Goal: Task Accomplishment & Management: Use online tool/utility

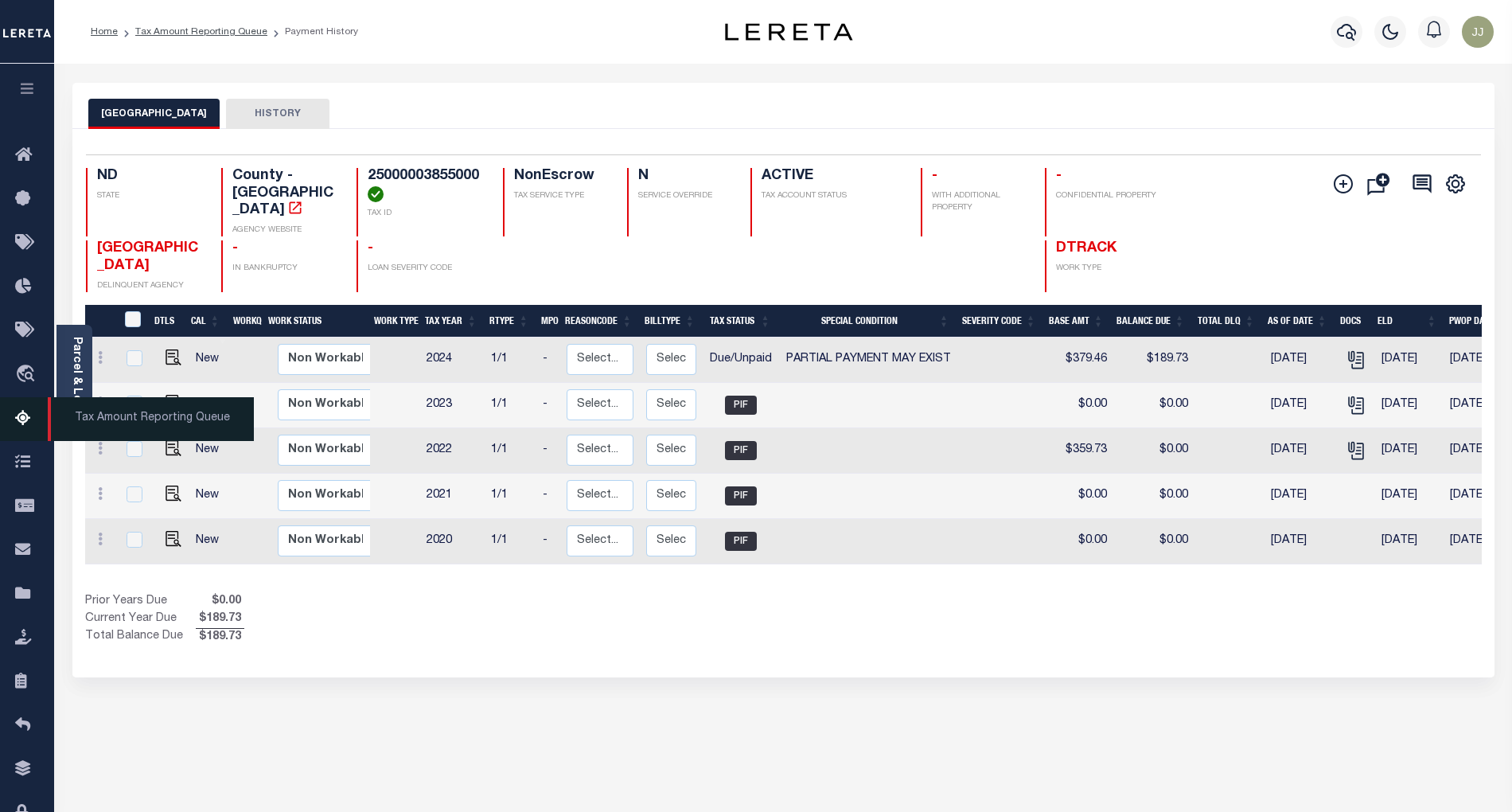
click at [17, 419] on icon at bounding box center [28, 419] width 26 height 20
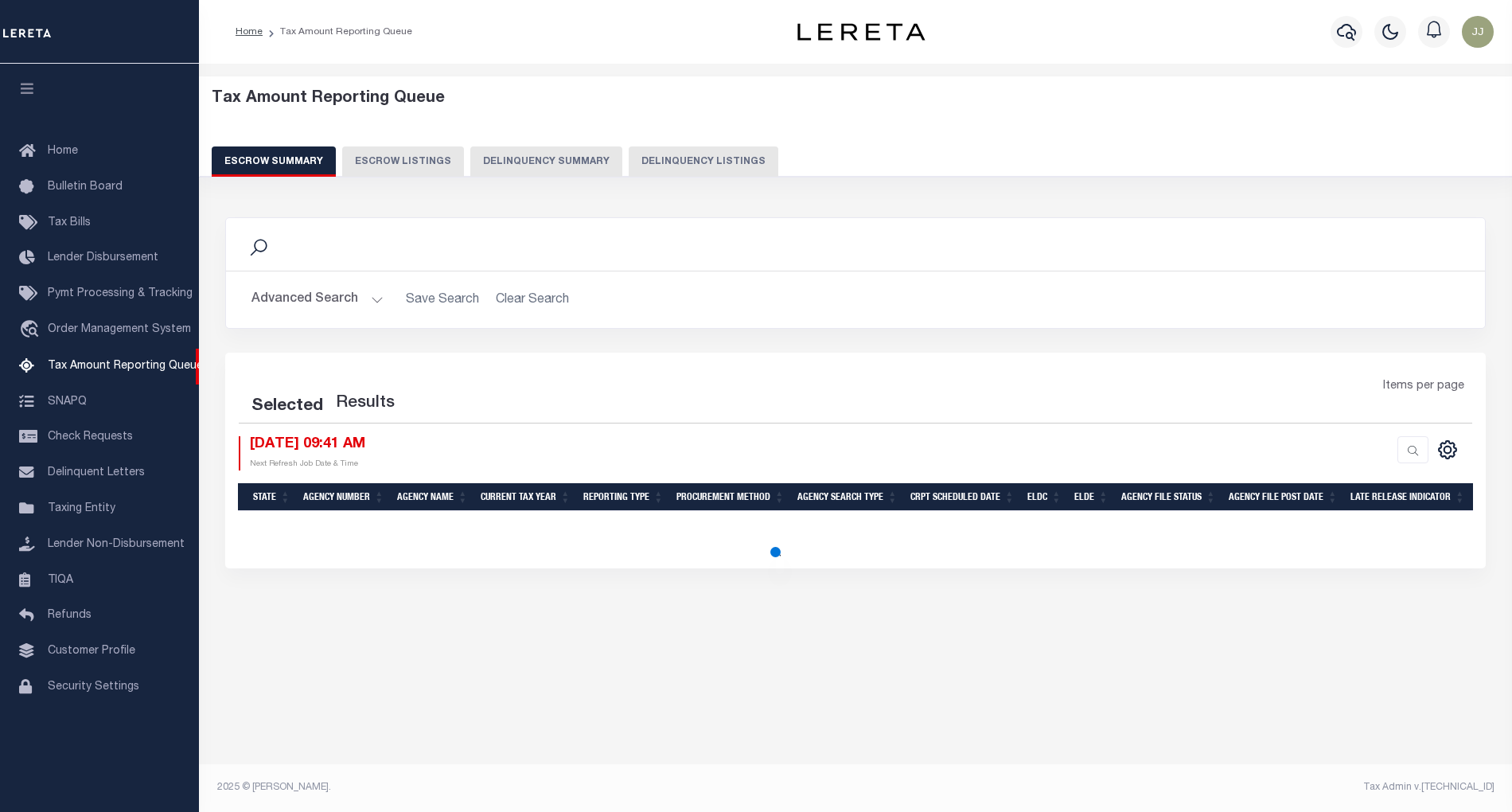
select select "100"
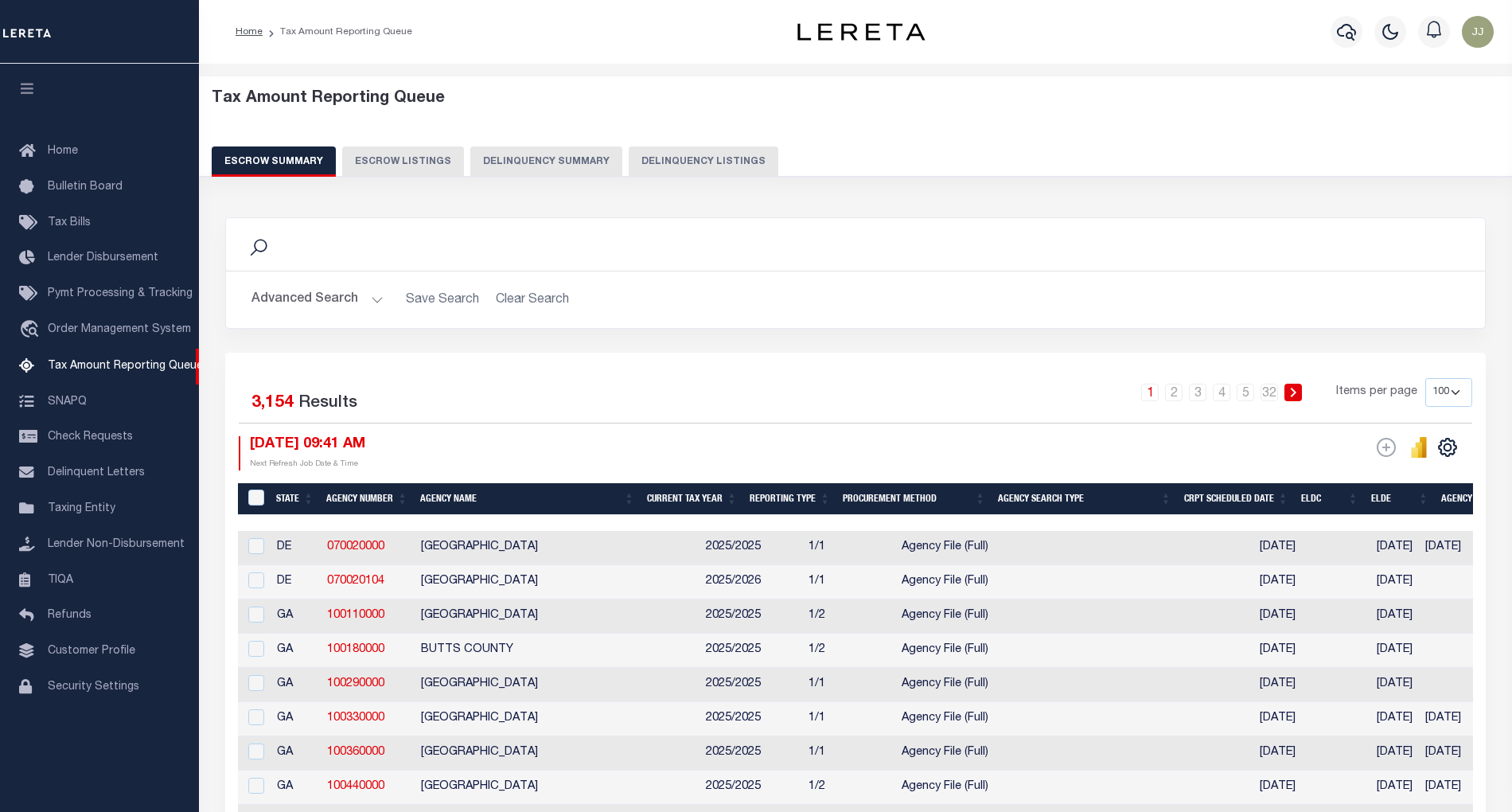
click at [696, 160] on button "Delinquency Listings" at bounding box center [703, 161] width 150 height 30
select select "100"
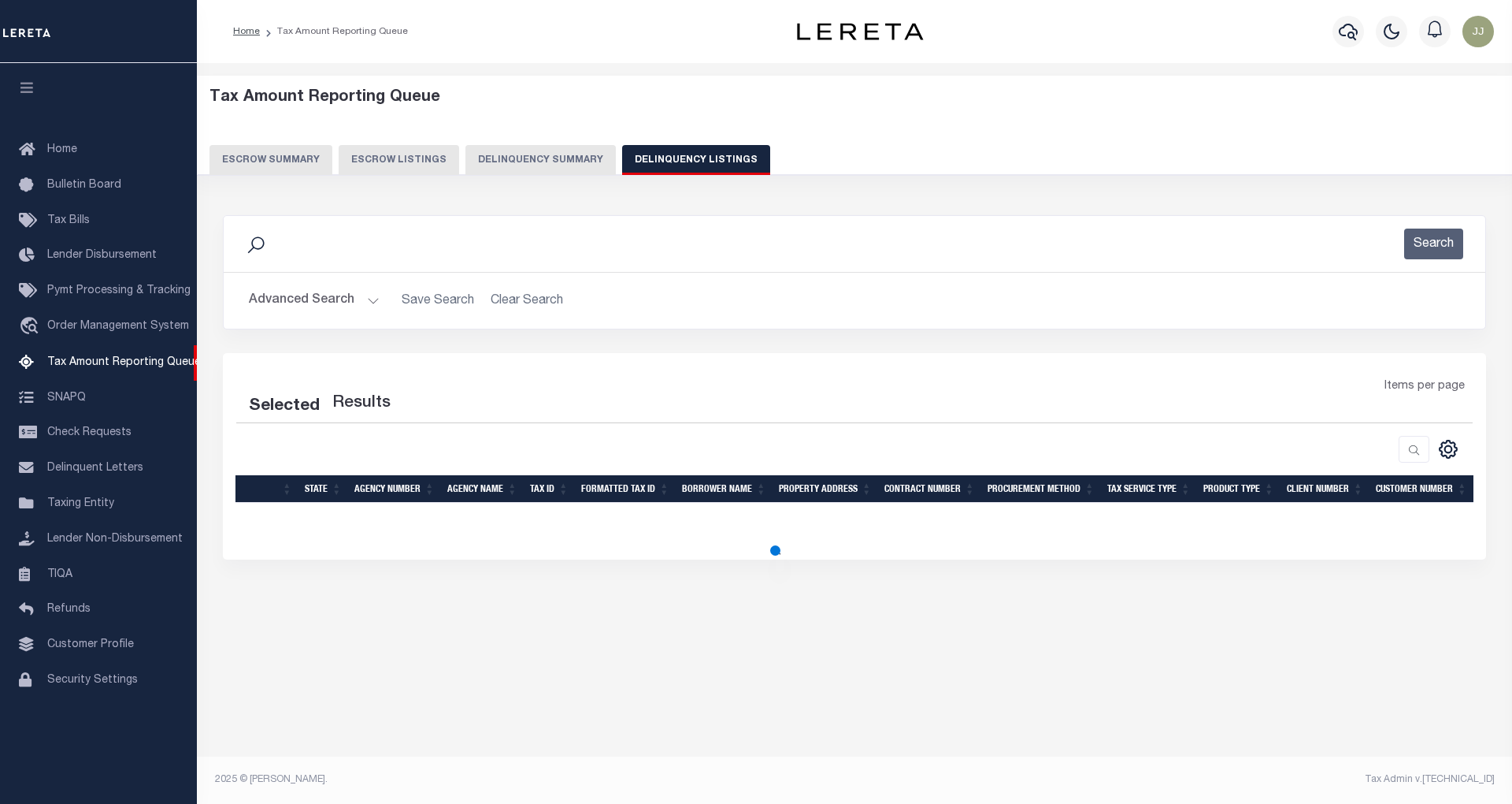
click at [342, 298] on button "Advanced Search" at bounding box center [313, 300] width 131 height 30
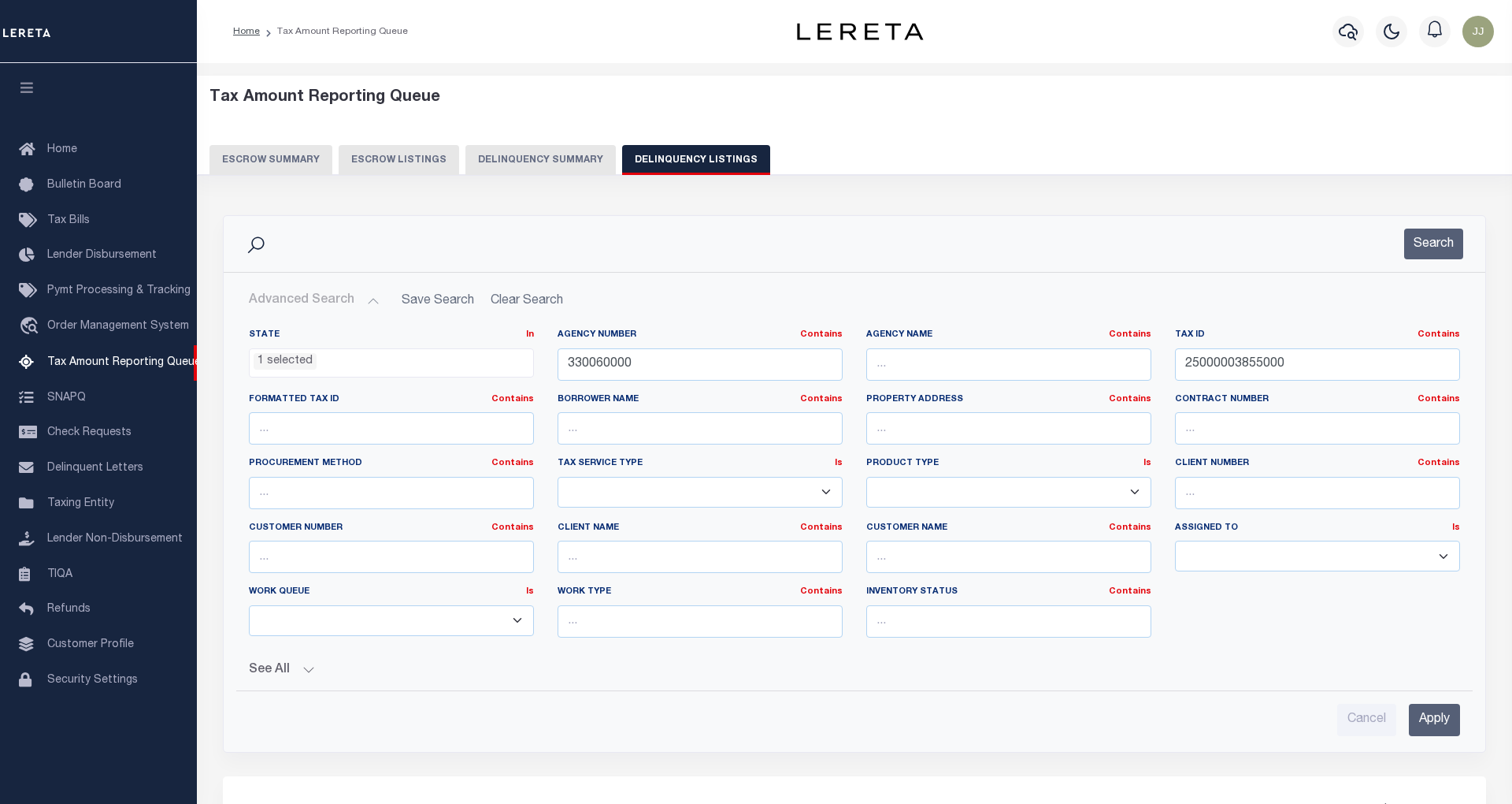
select select "100"
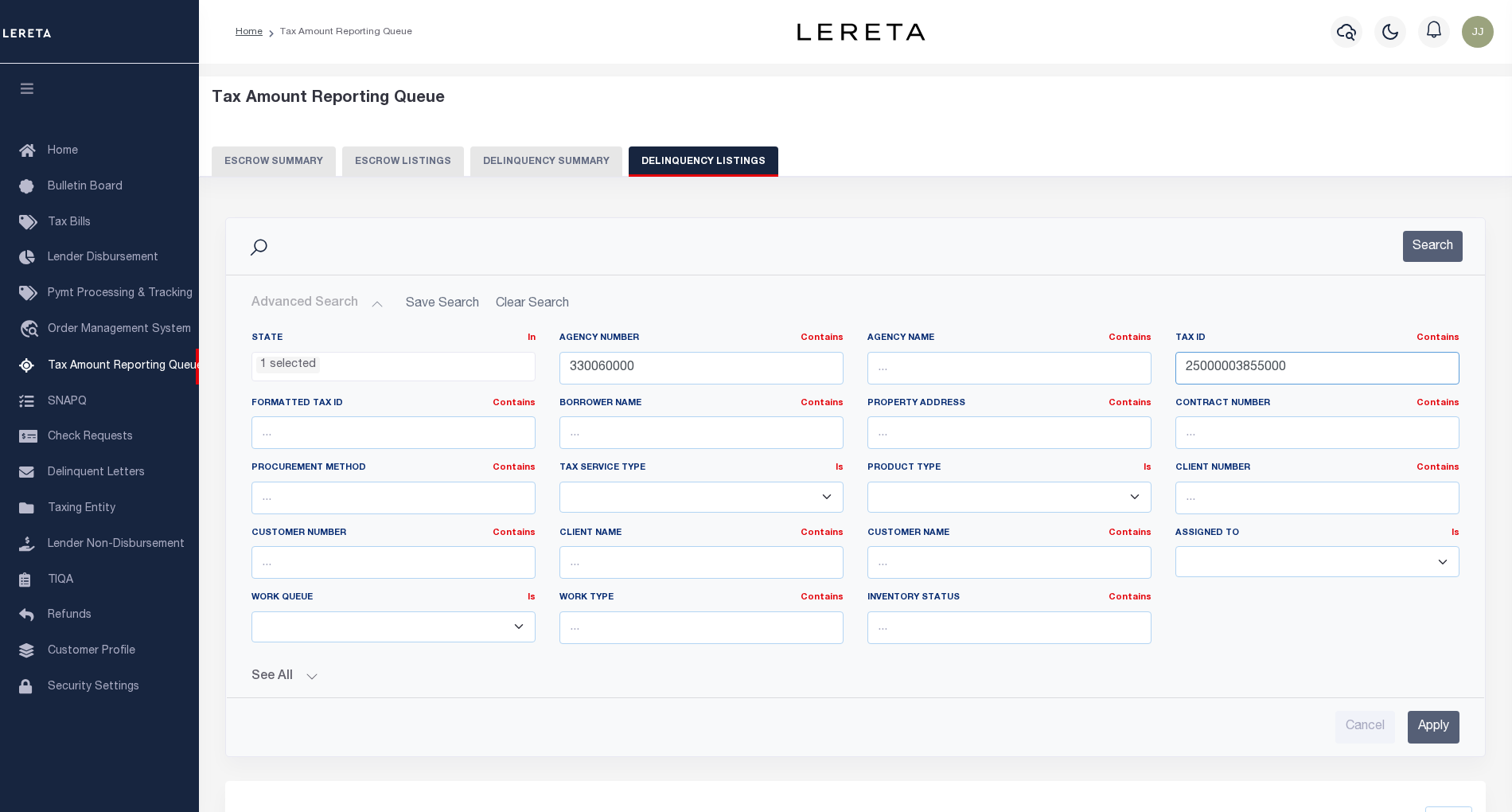
drag, startPoint x: 1311, startPoint y: 367, endPoint x: 1162, endPoint y: 367, distance: 149.0
click at [1162, 367] on div "State In In AK AL AR AZ CA CO CT DC DE FL GA GU HI IA ID IL IN KS KY LA MA MD M…" at bounding box center [855, 493] width 1232 height 325
paste input "6"
type input "25000003856000"
drag, startPoint x: 1430, startPoint y: 253, endPoint x: 1401, endPoint y: 267, distance: 32.2
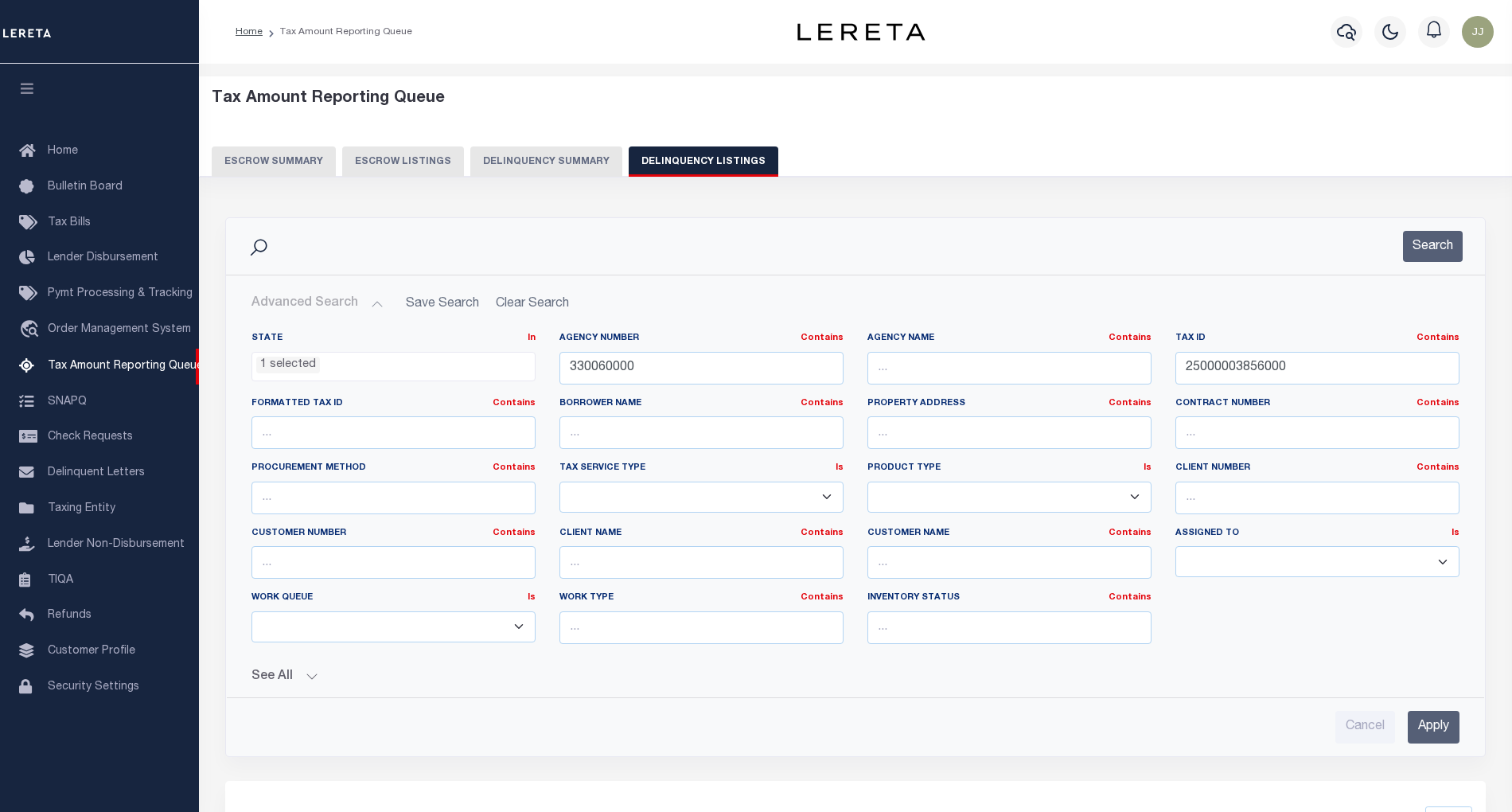
click at [1430, 252] on button "Search" at bounding box center [1433, 245] width 60 height 31
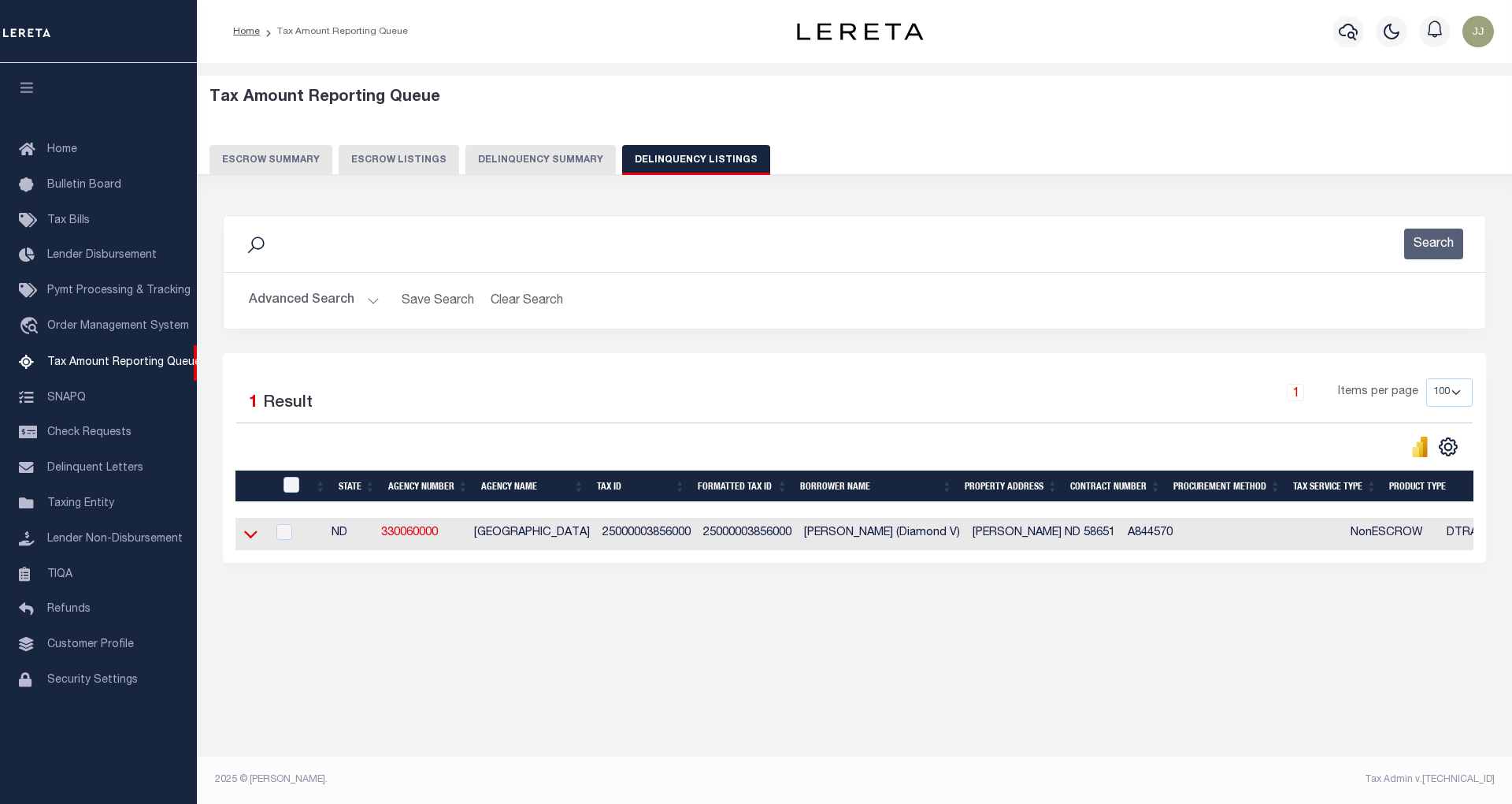
click at [253, 538] on icon at bounding box center [251, 534] width 14 height 17
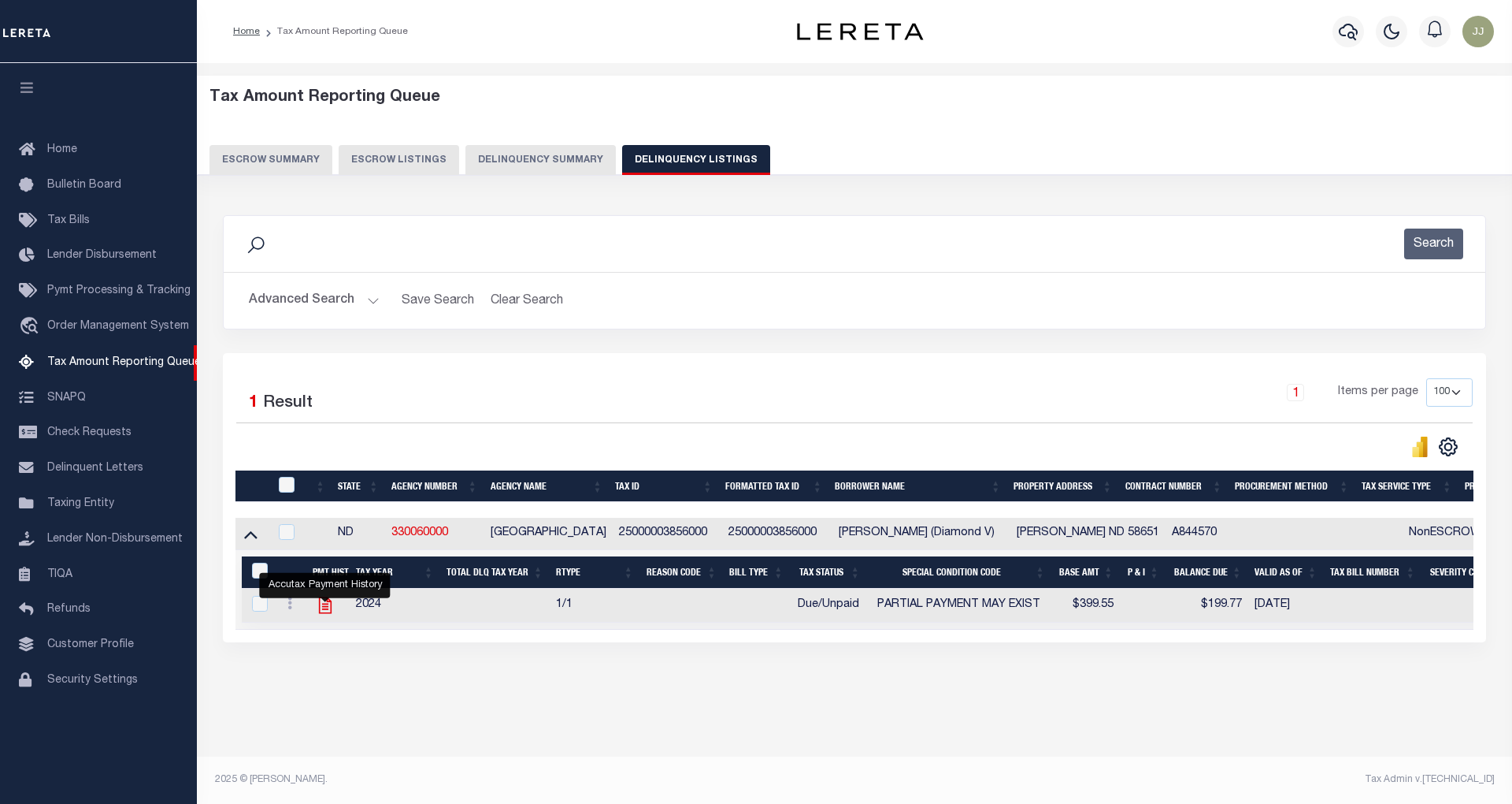
click at [326, 609] on icon "" at bounding box center [324, 605] width 13 height 17
checkbox input "true"
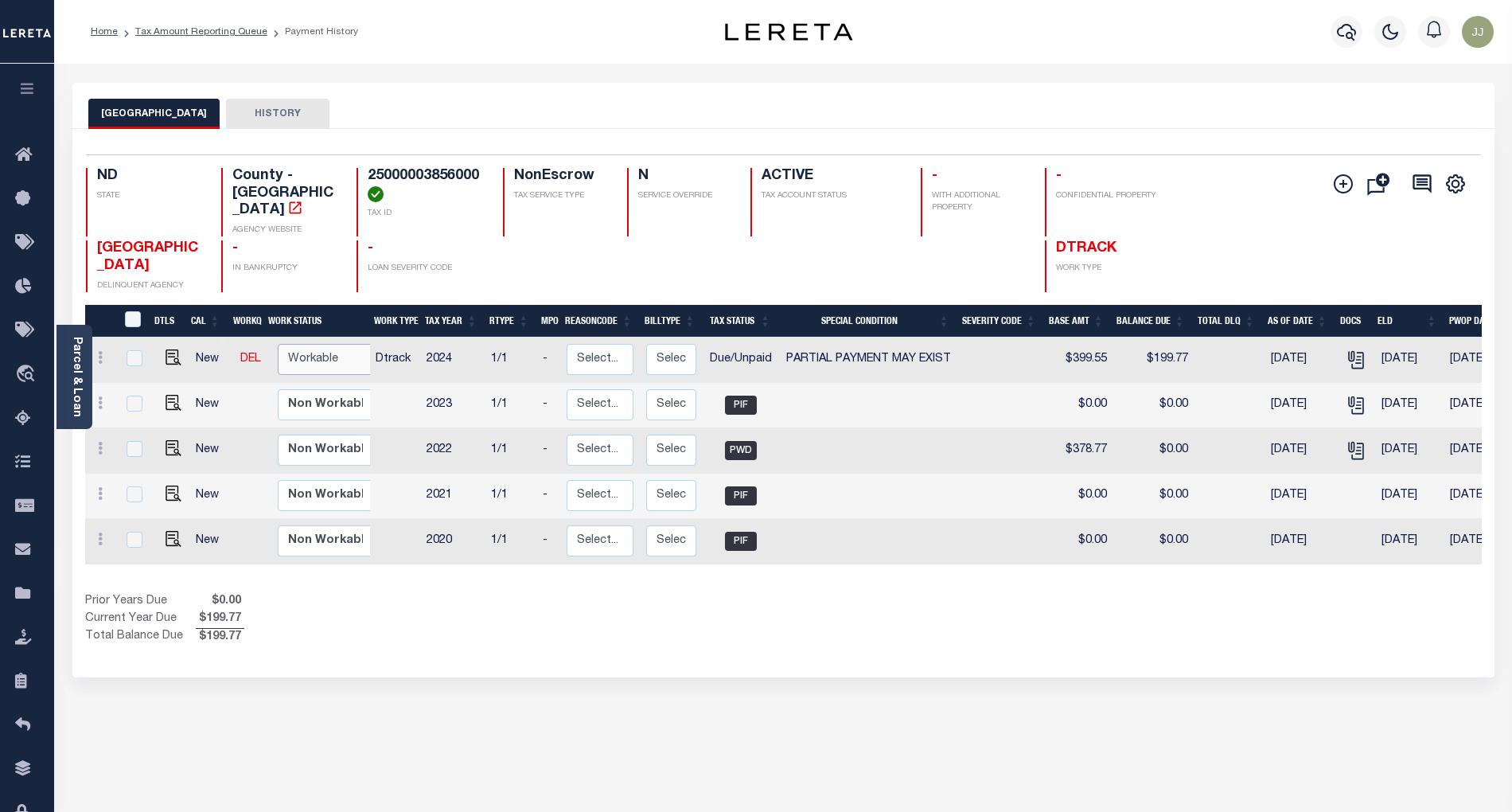
click at [319, 350] on select "Non Workable Workable" at bounding box center [326, 358] width 95 height 31
checkbox input "true"
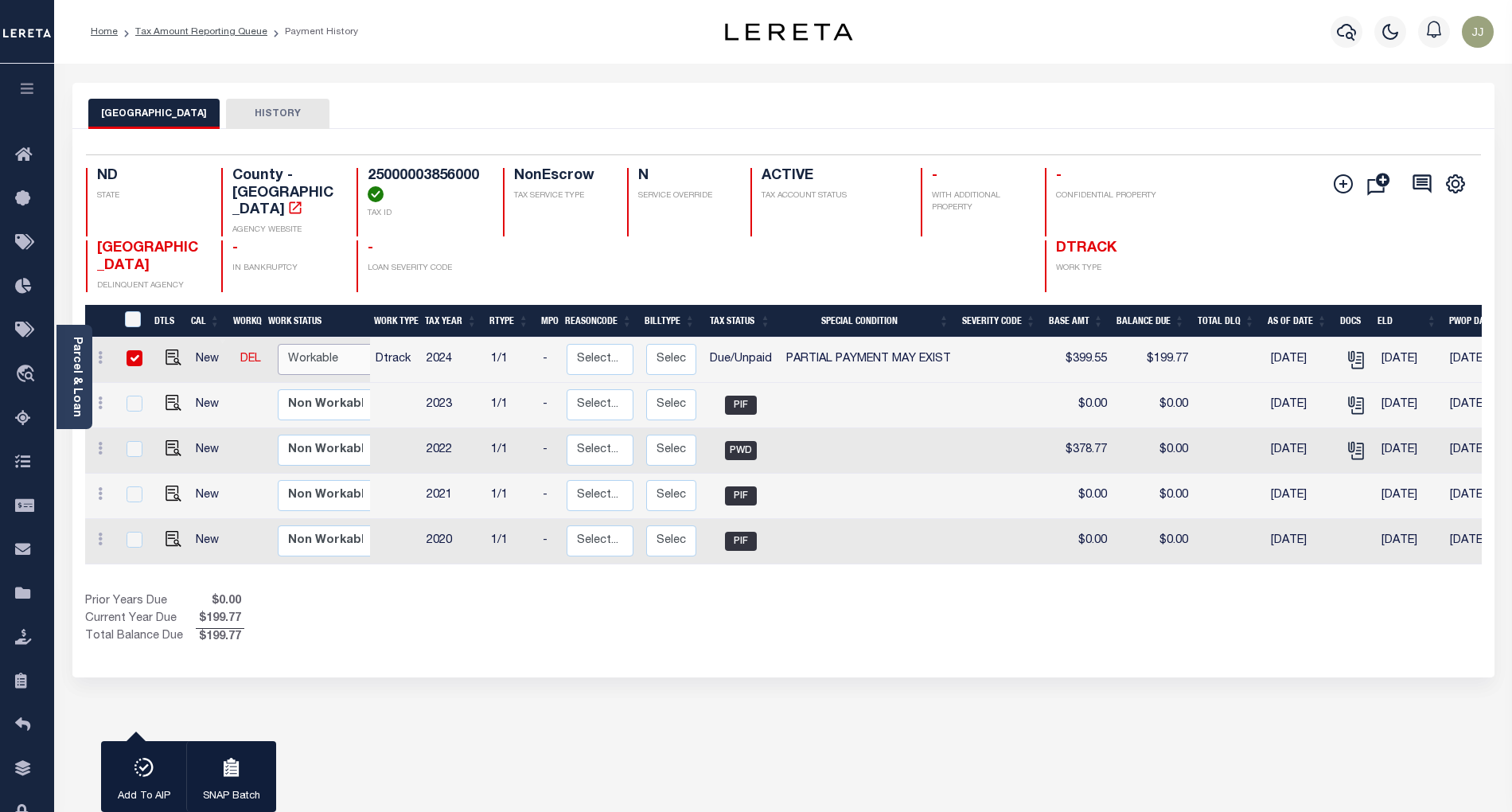
select select "true"
click at [278, 343] on select "Non Workable Workable" at bounding box center [326, 358] width 95 height 31
checkbox input "false"
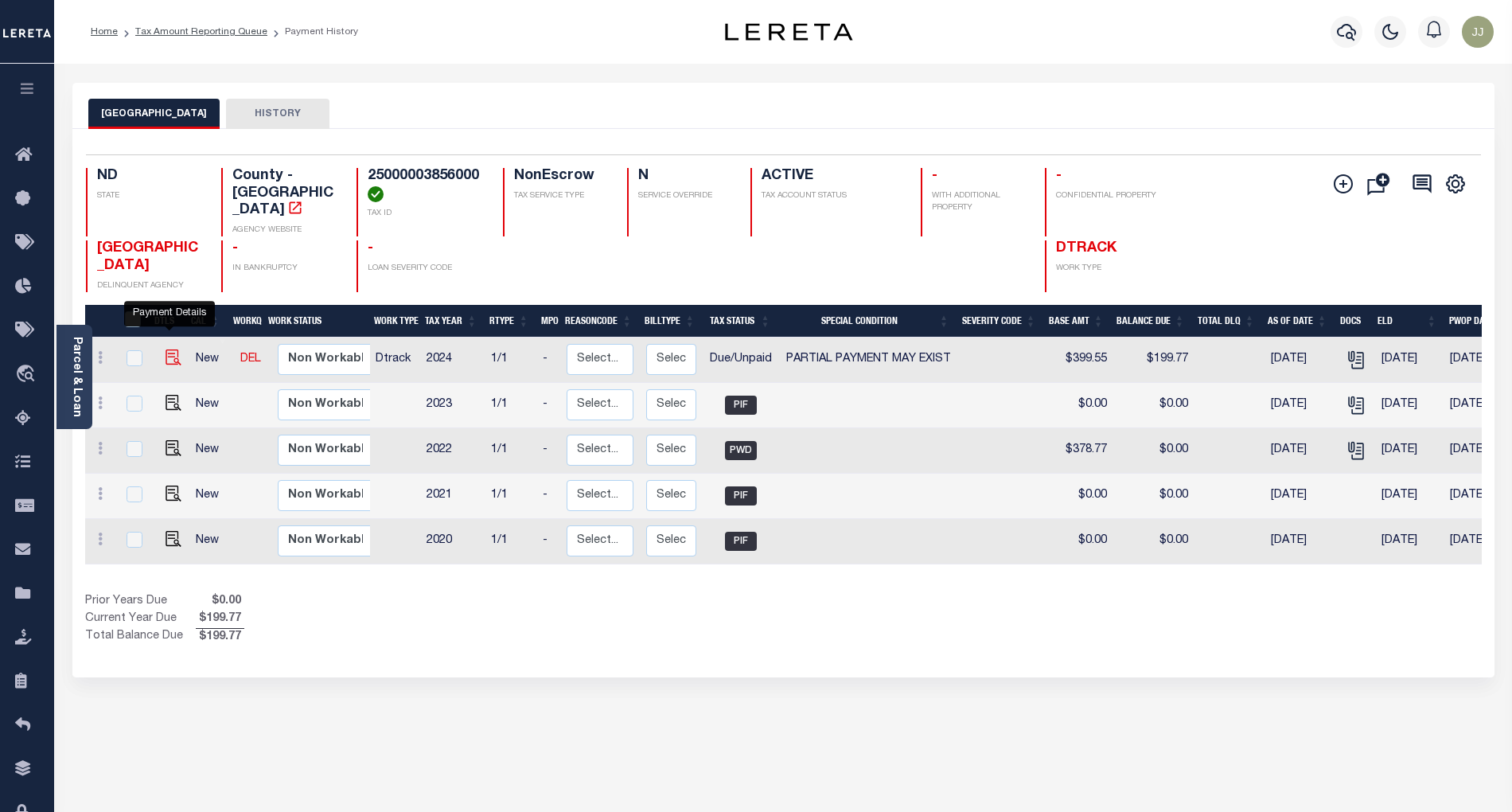
click at [169, 349] on img "" at bounding box center [174, 357] width 16 height 16
checkbox input "true"
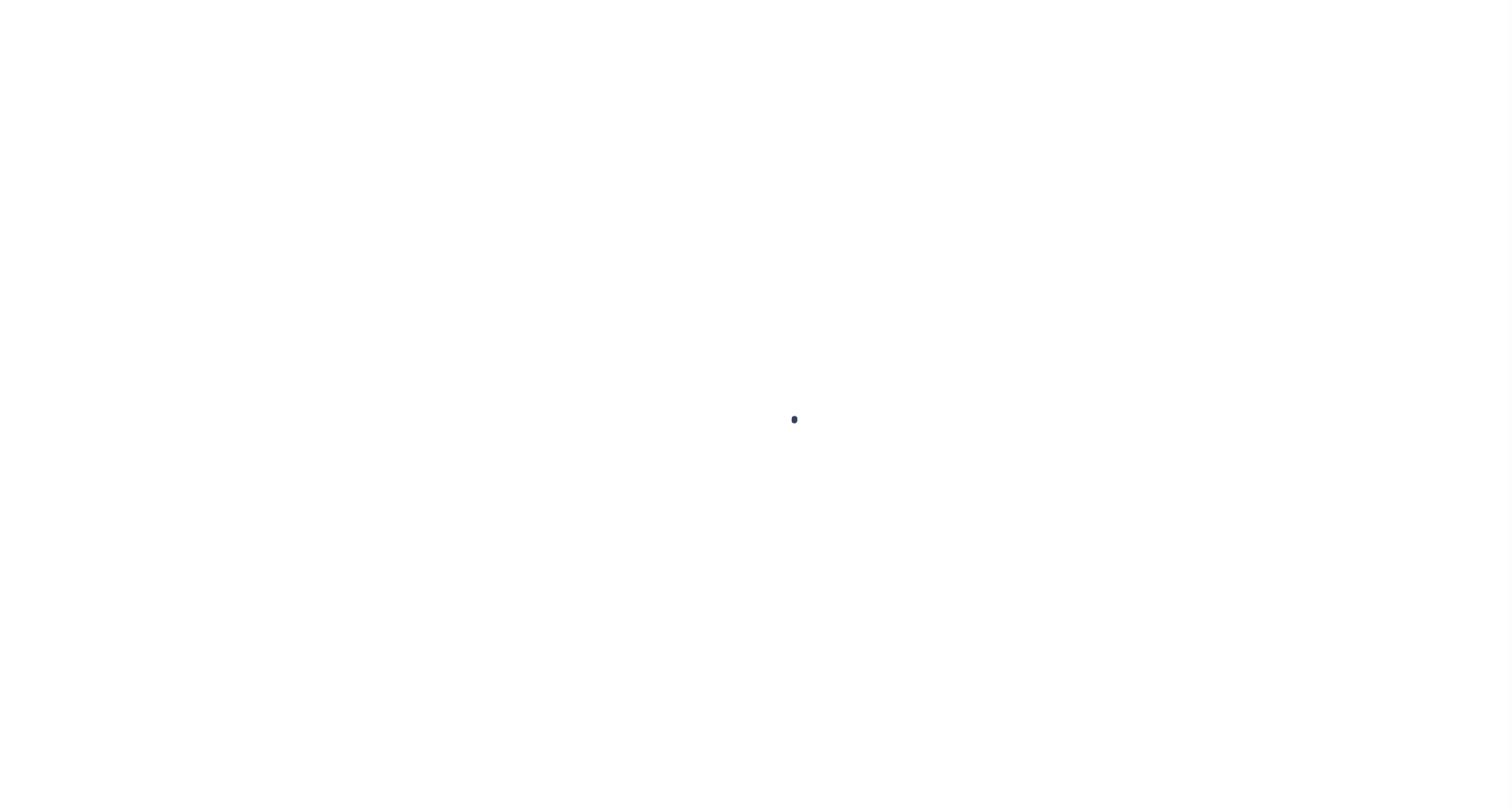
select select "DUE"
select select "15"
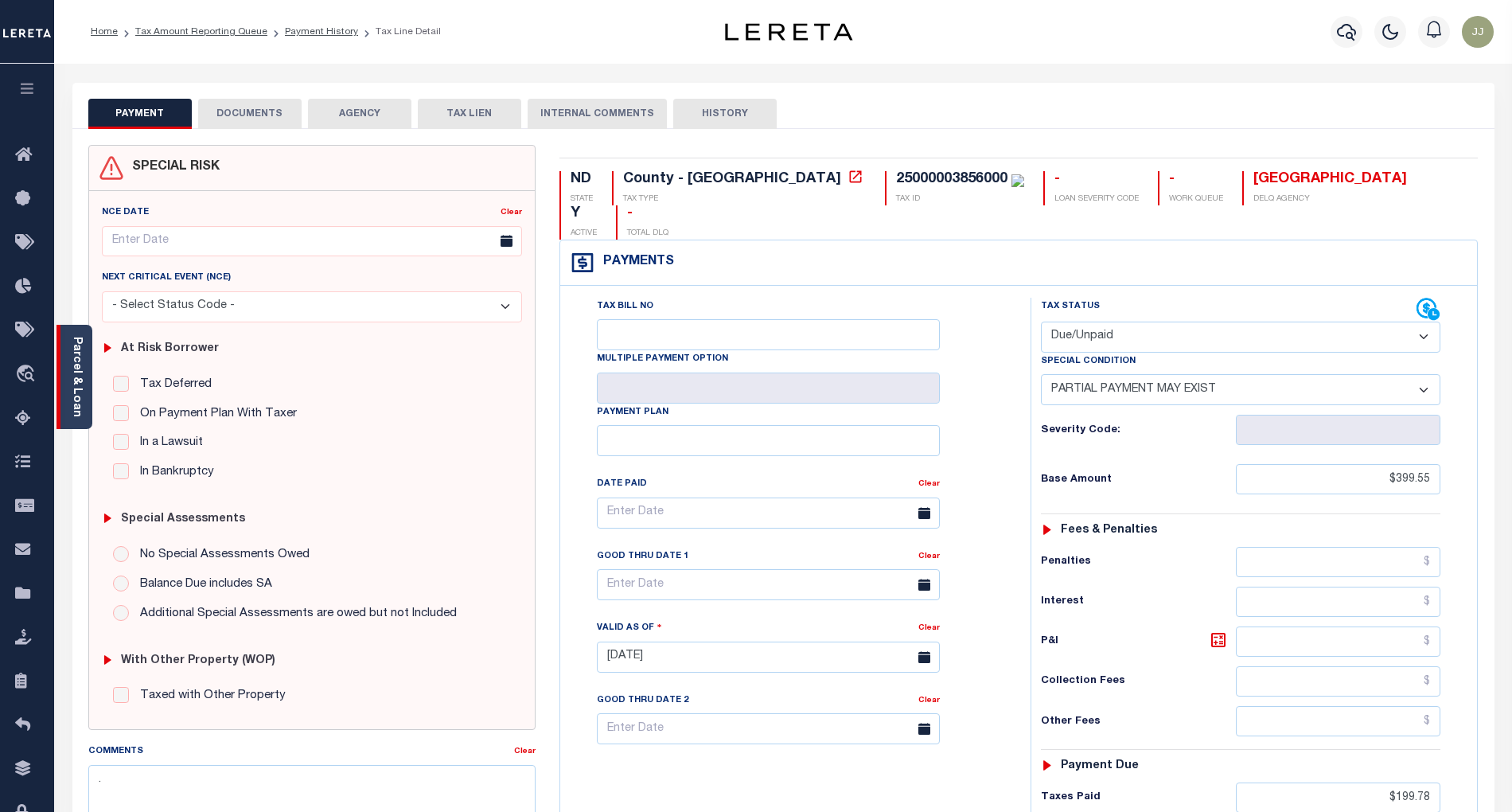
click at [70, 399] on link "Parcel & Loan" at bounding box center [75, 376] width 11 height 80
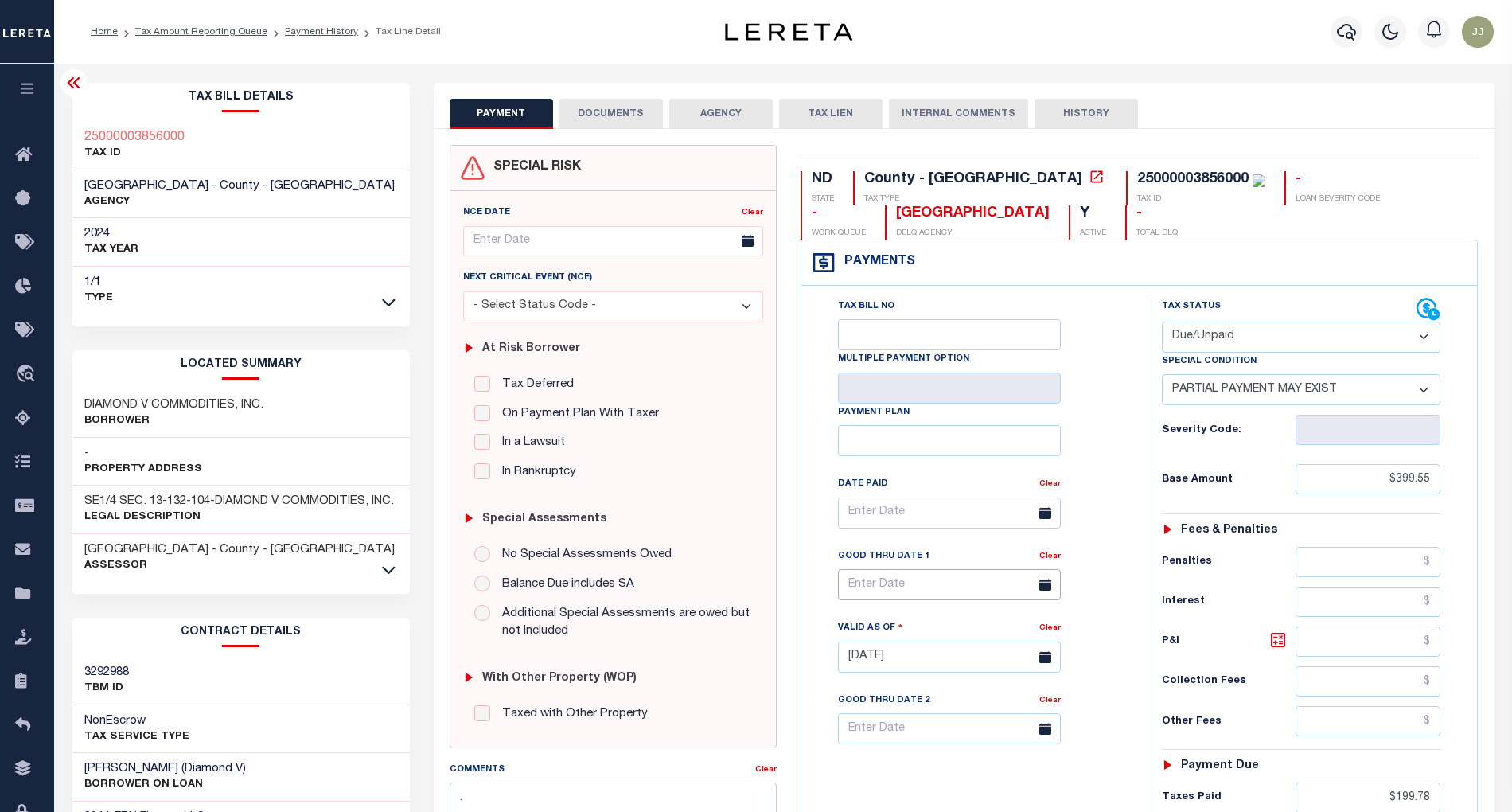
click at [866, 600] on input "text" at bounding box center [949, 584] width 222 height 31
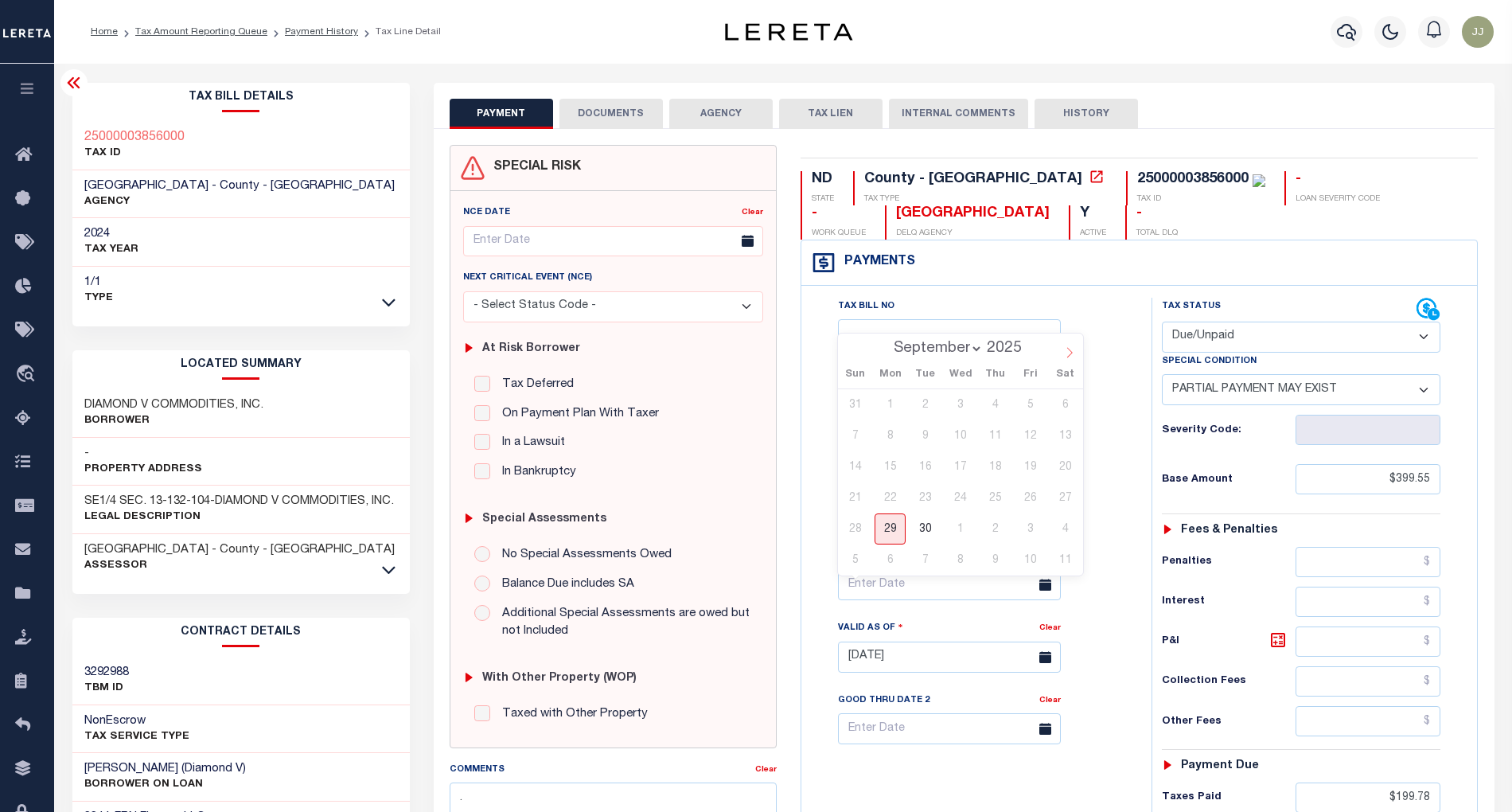
click at [1064, 353] on icon at bounding box center [1069, 351] width 11 height 11
select select "9"
click at [961, 463] on span "15" at bounding box center [959, 466] width 31 height 31
type input "10/15/2025"
type input "[DATE]"
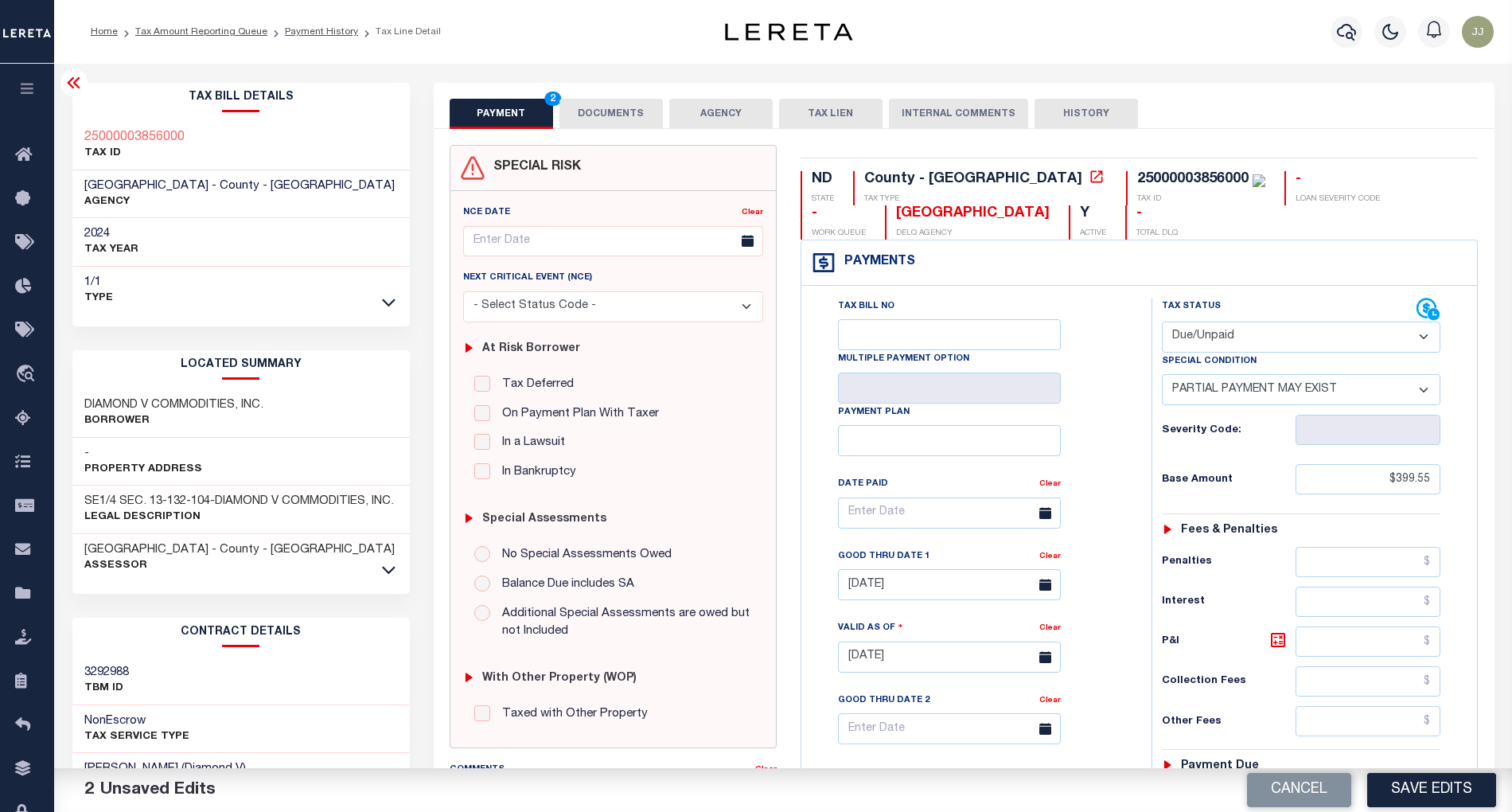
click at [608, 97] on div "PAYMENT 2 DOCUMENTS AGENCY DELINQUENT PAYEE TAX LIEN" at bounding box center [964, 105] width 1060 height 46
click at [578, 98] on button "DOCUMENTS" at bounding box center [611, 113] width 103 height 30
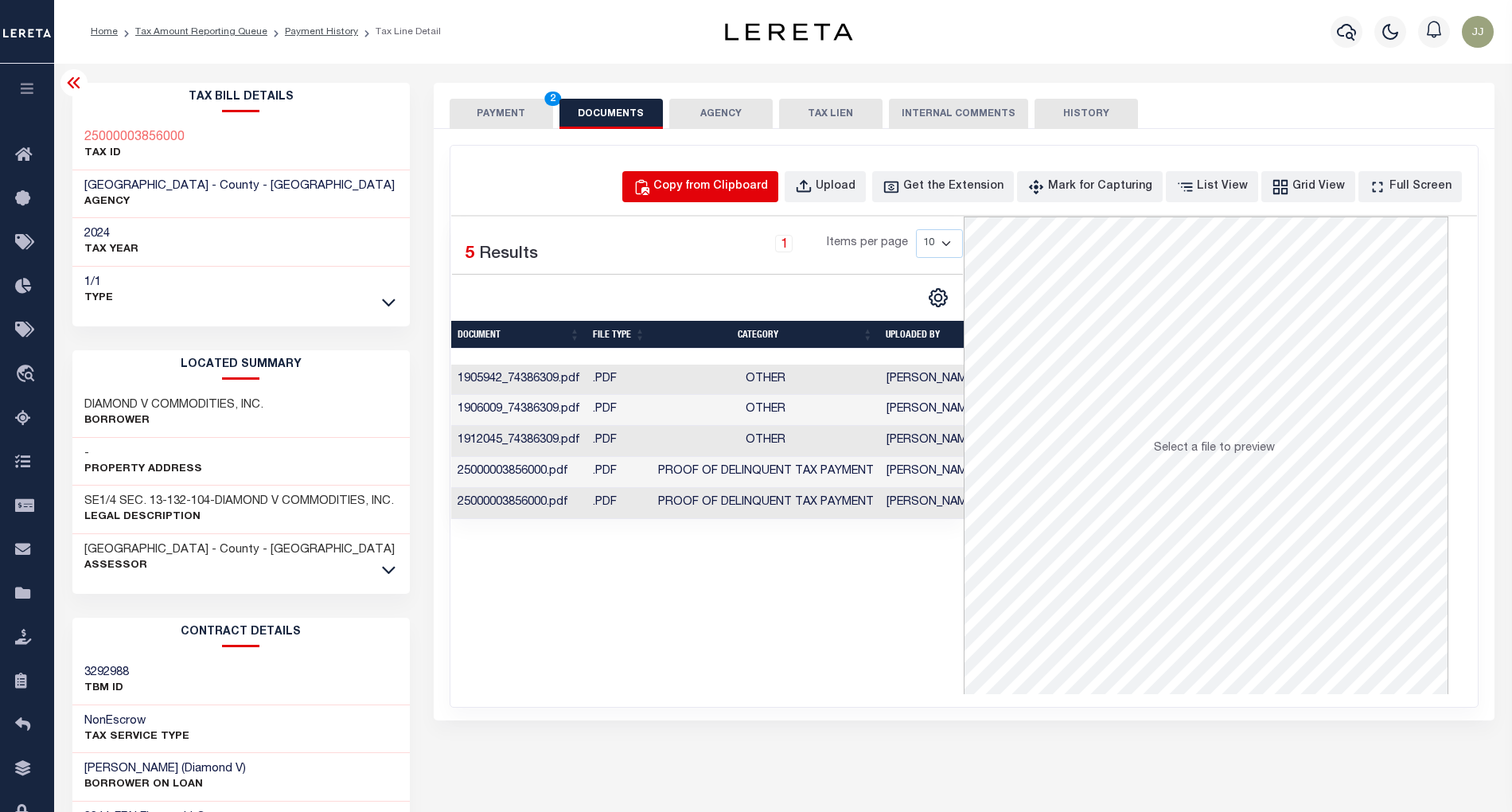
click at [736, 182] on div "Copy from Clipboard" at bounding box center [710, 188] width 114 height 18
select select "POP"
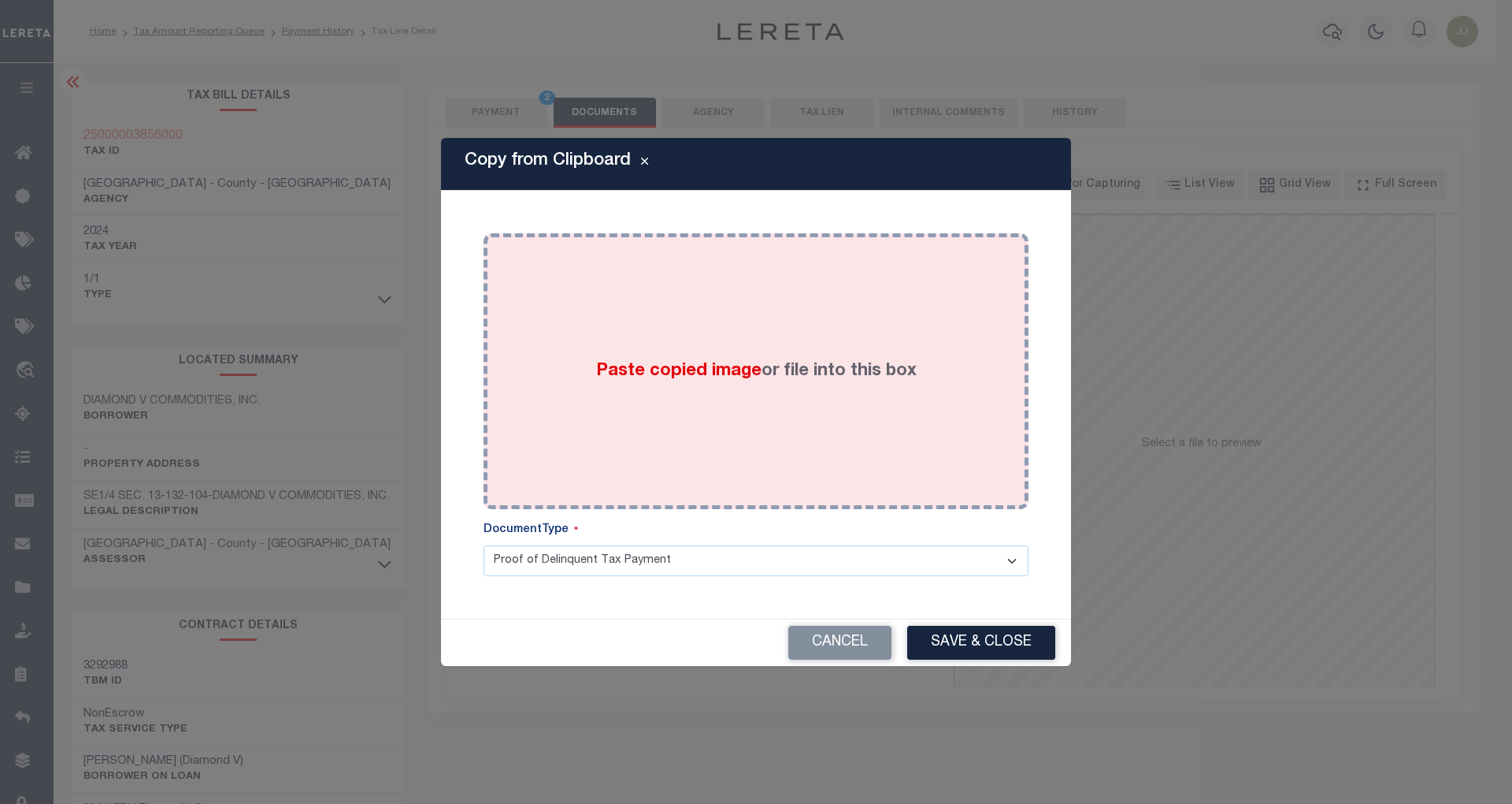
click at [709, 342] on div "Paste copied image or file into this box" at bounding box center [756, 371] width 522 height 252
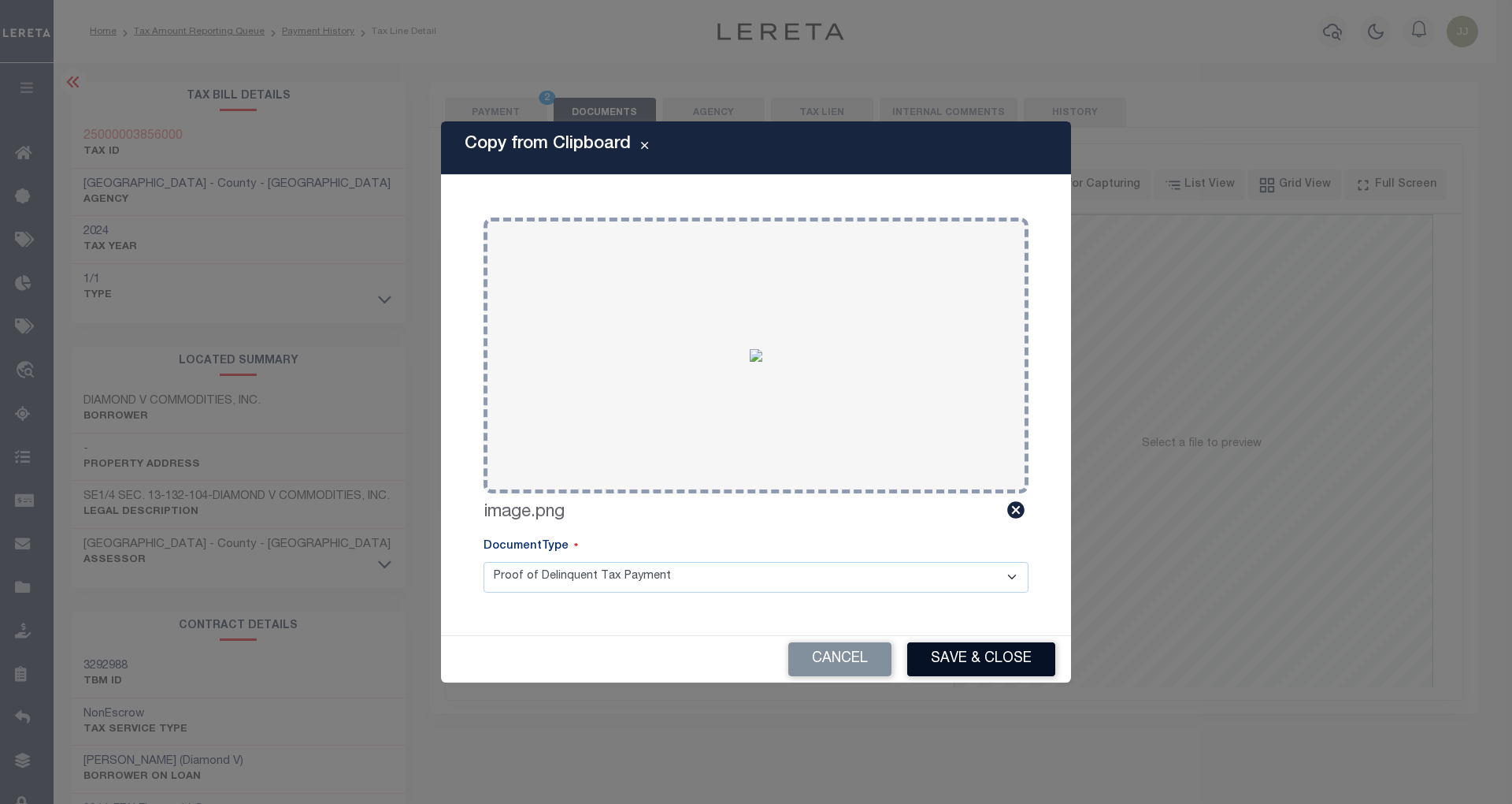
click at [958, 654] on button "Save & Close" at bounding box center [980, 659] width 148 height 33
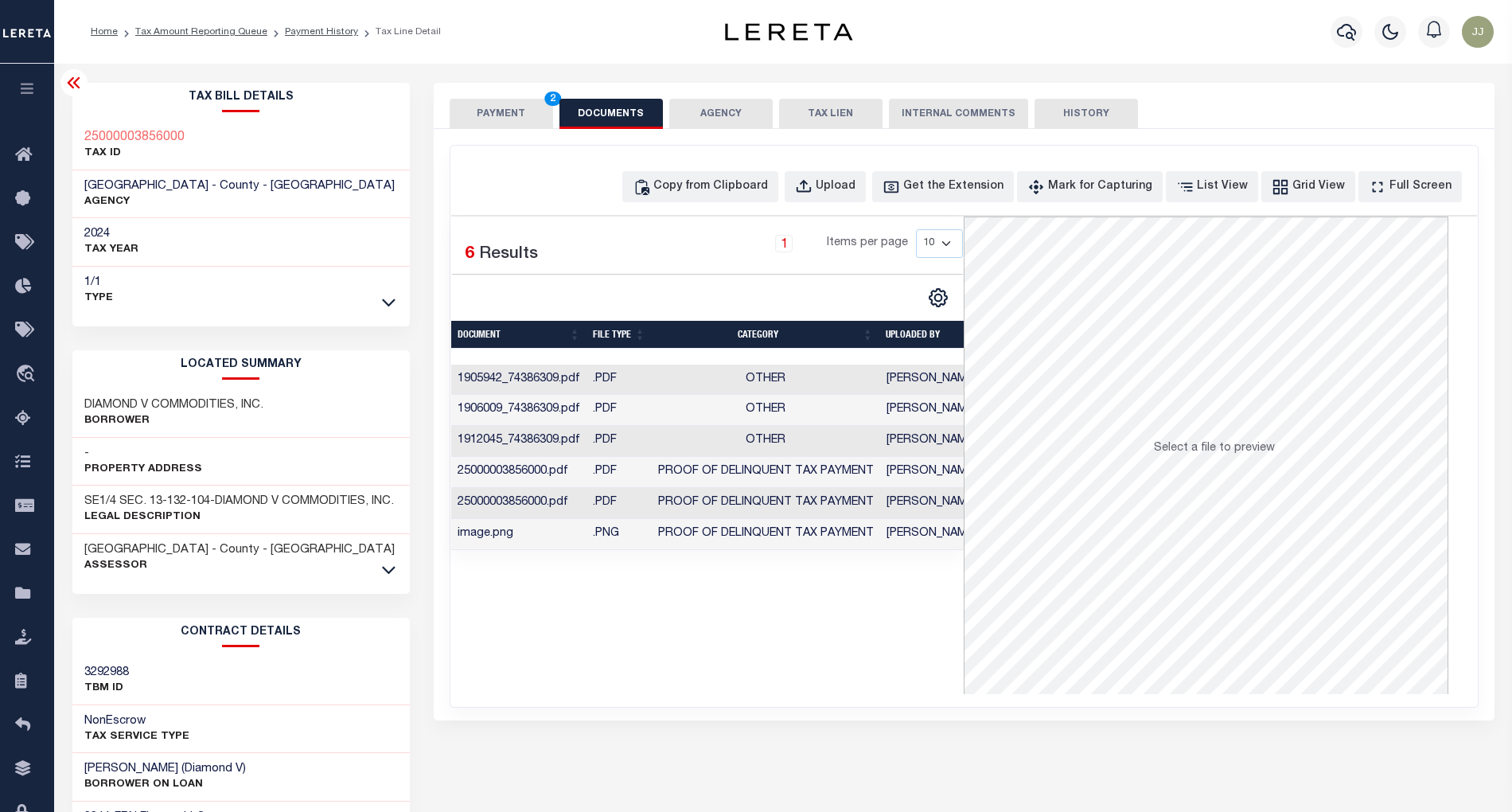
scroll to position [298, 0]
click at [509, 115] on button "PAYMENT 2" at bounding box center [501, 113] width 103 height 30
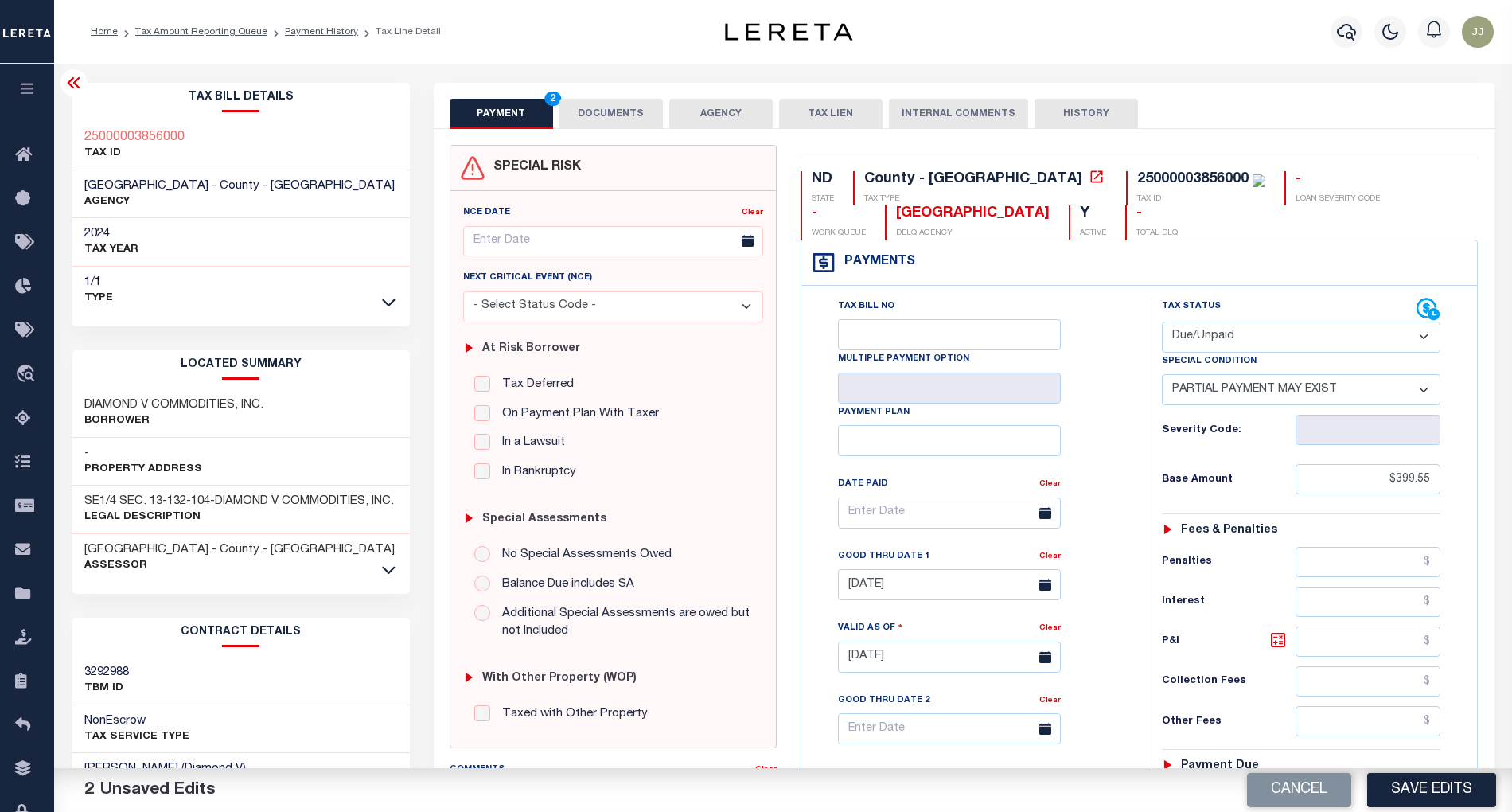
scroll to position [399, 0]
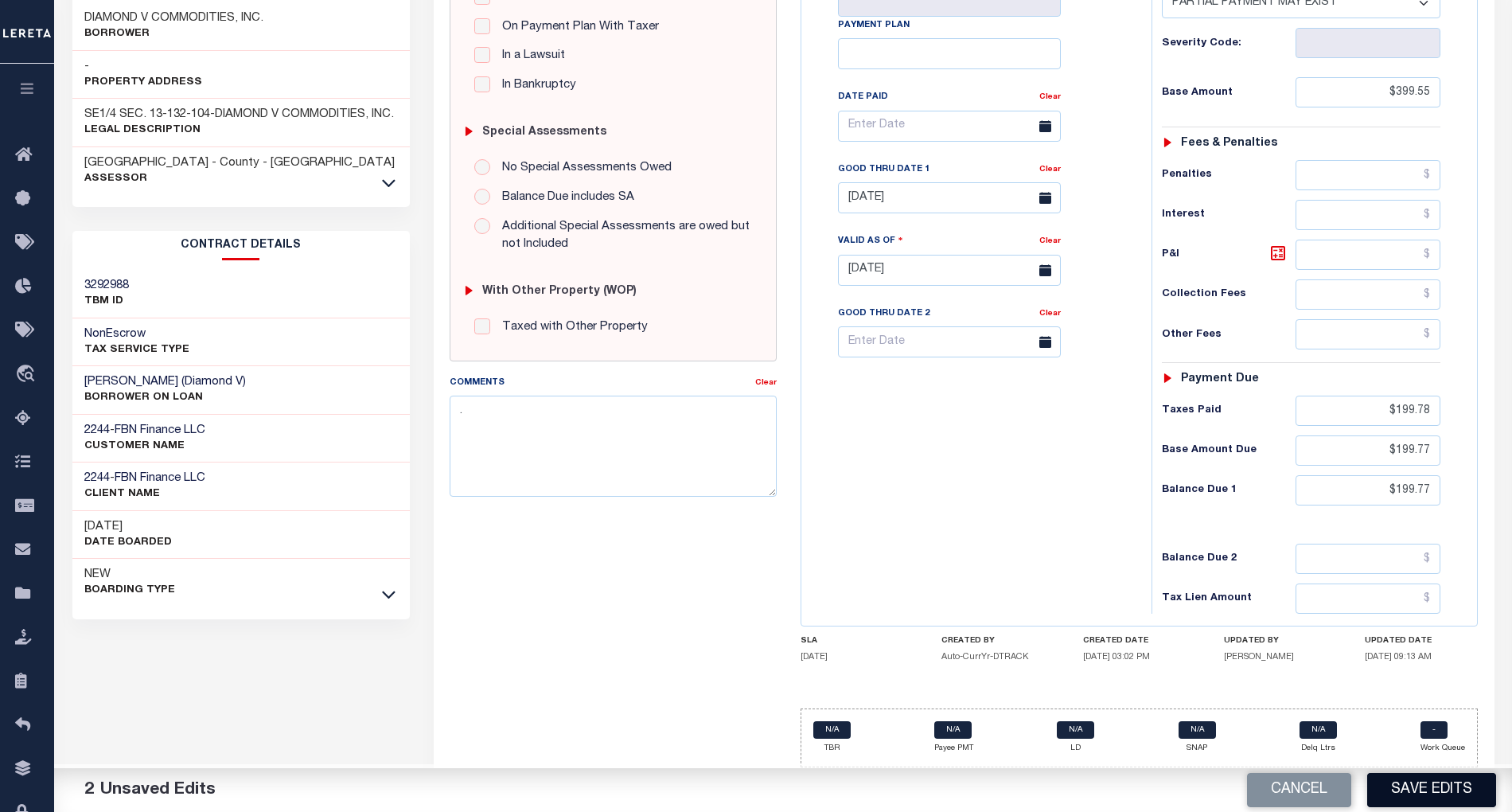
click at [1408, 783] on button "Save Edits" at bounding box center [1432, 789] width 129 height 34
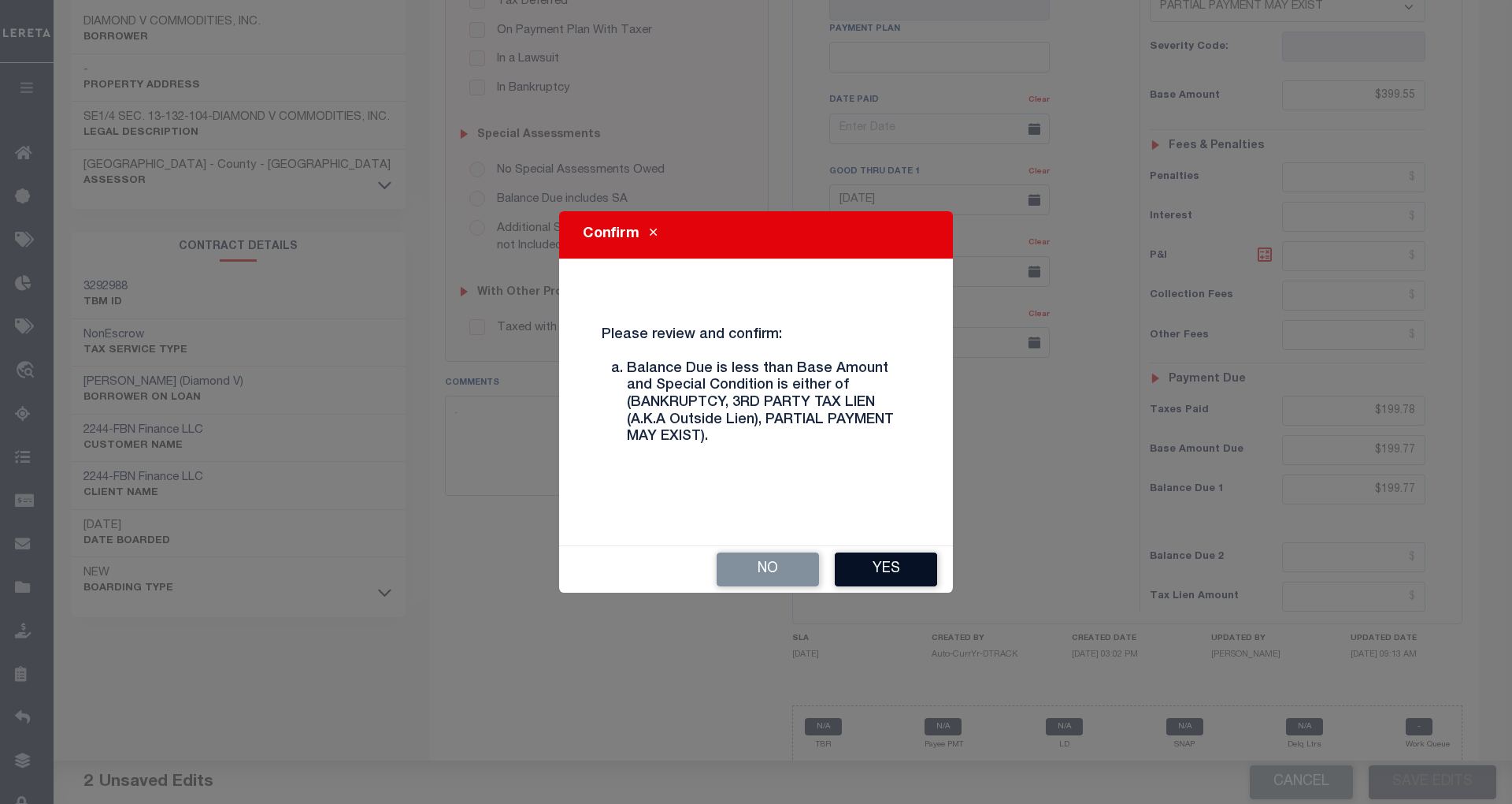
click at [912, 572] on button "Yes" at bounding box center [886, 569] width 102 height 33
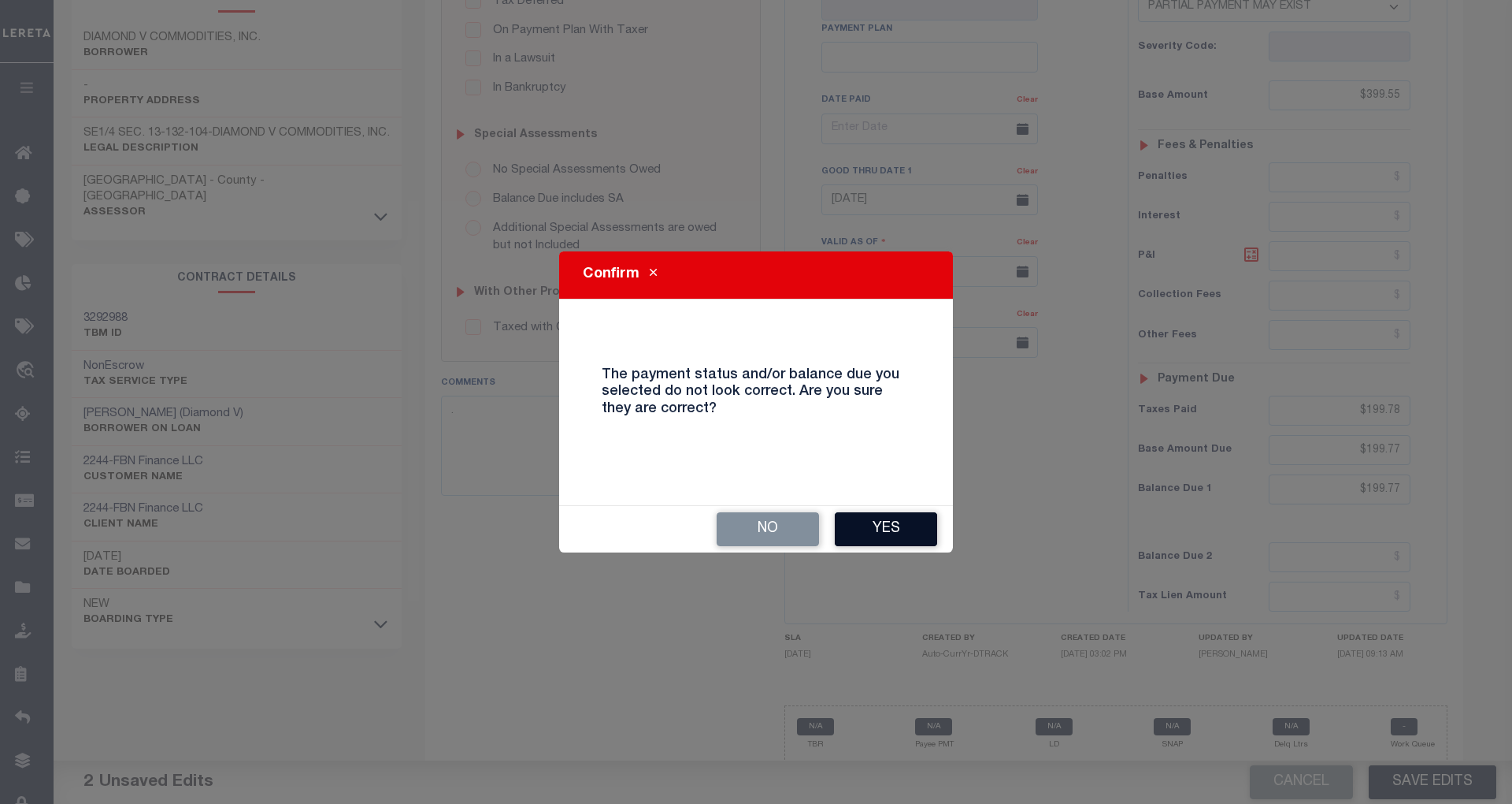
click at [895, 534] on button "Yes" at bounding box center [886, 529] width 102 height 33
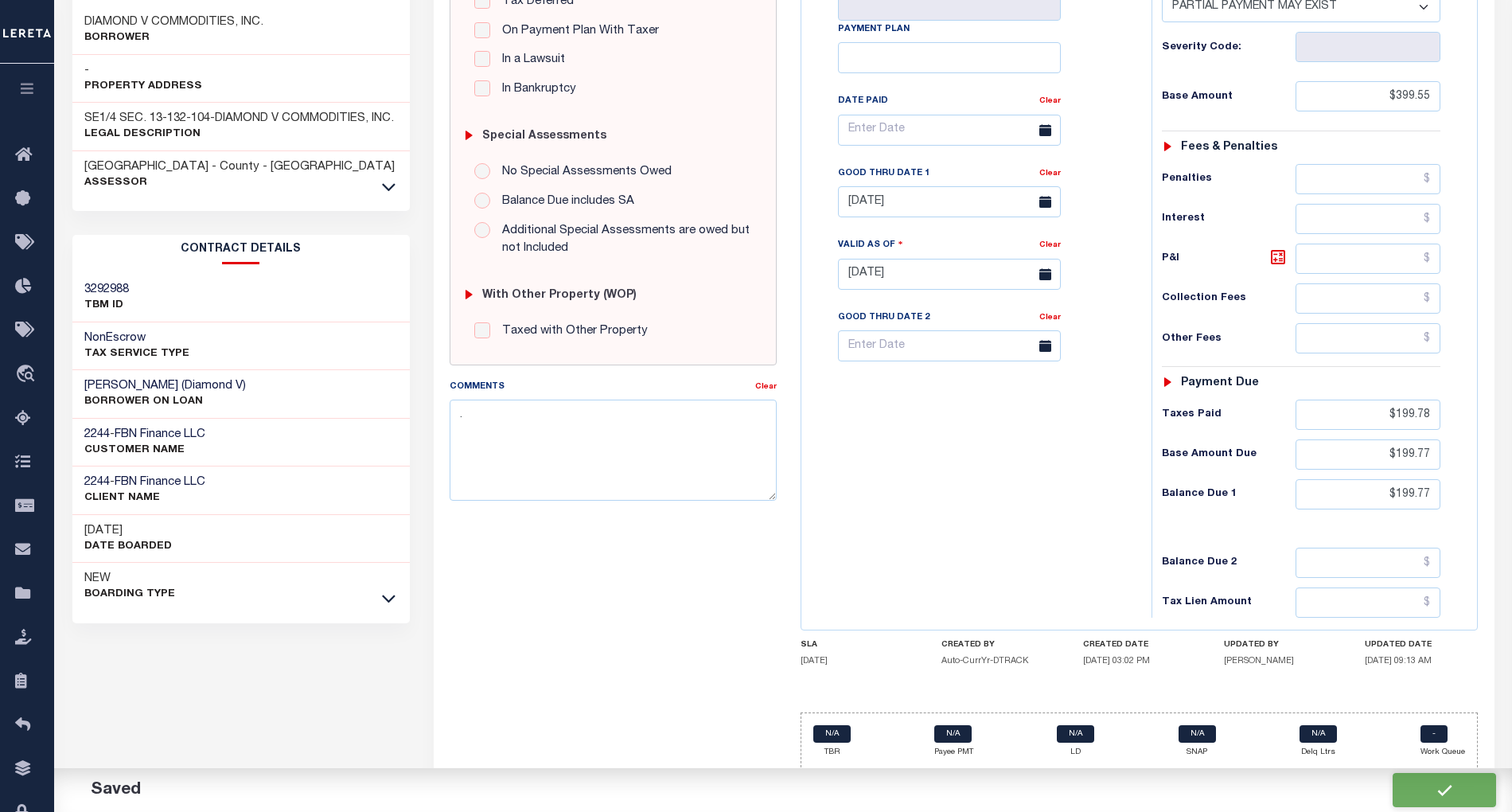
checkbox input "false"
type input "$399.55"
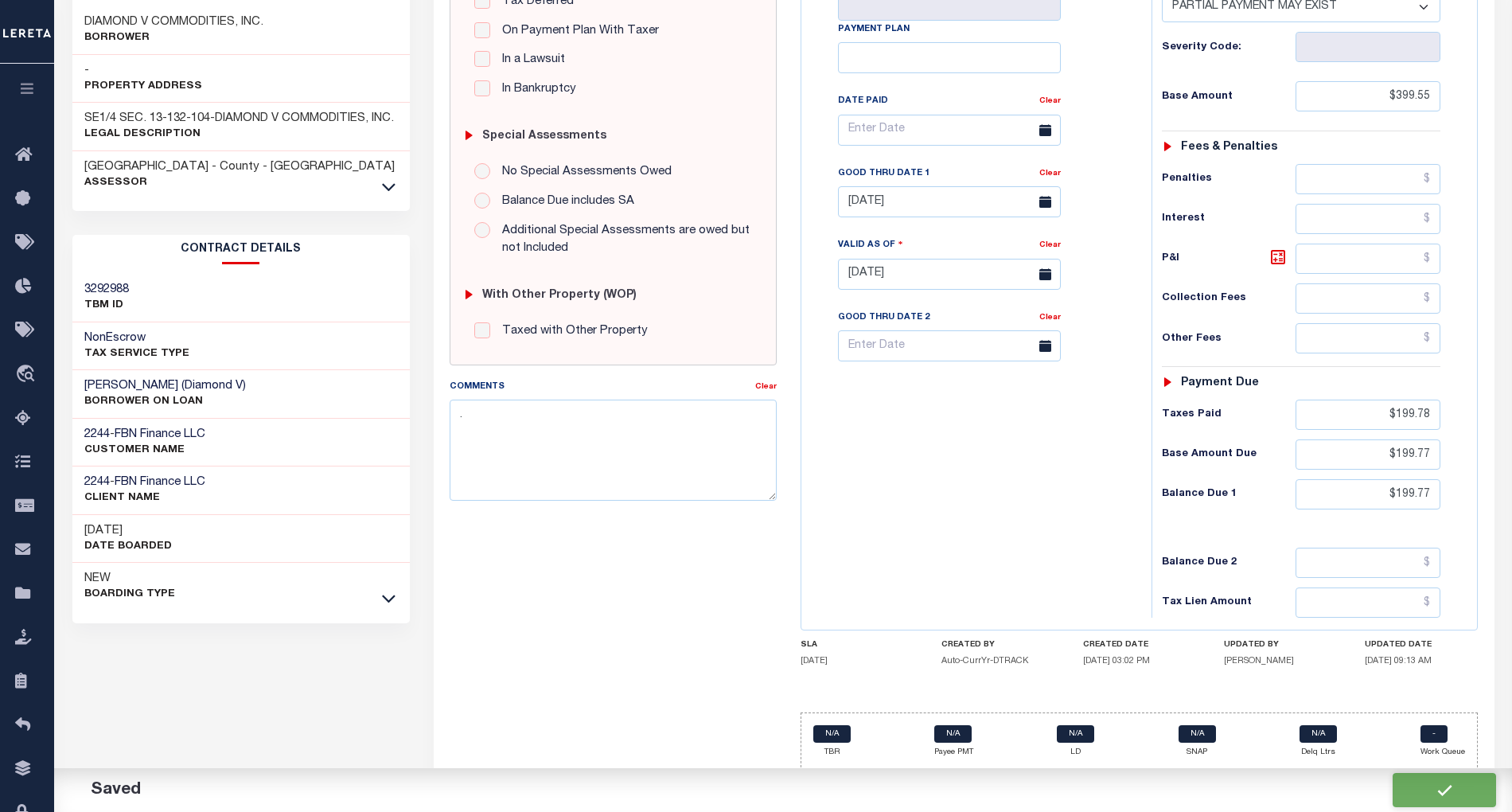
type input "$199.78"
type input "$199.77"
